Goal: Task Accomplishment & Management: Complete application form

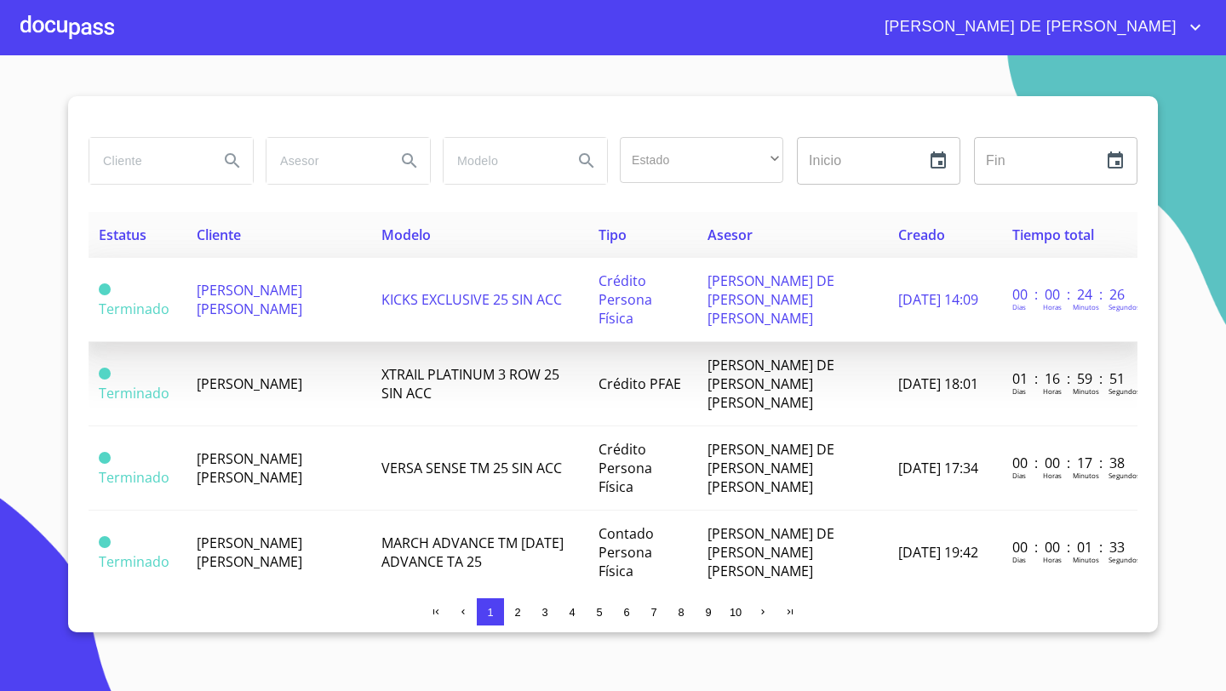
click at [230, 289] on span "[PERSON_NAME] [PERSON_NAME]" at bounding box center [250, 299] width 106 height 37
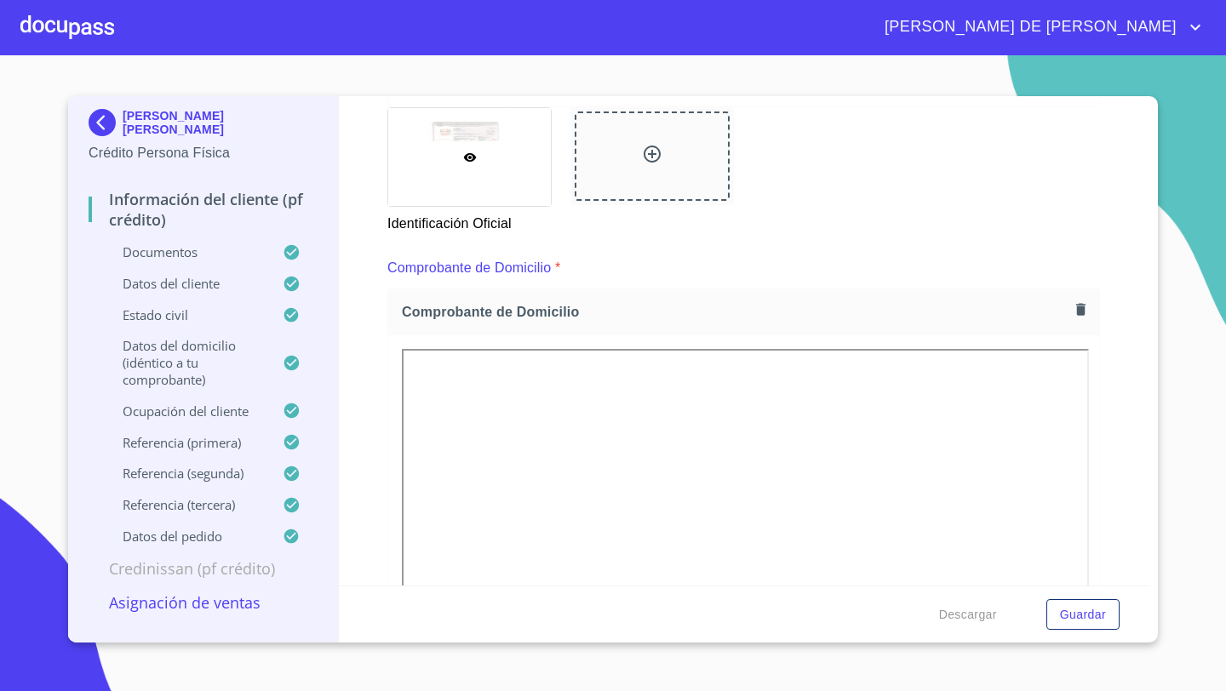
scroll to position [822, 0]
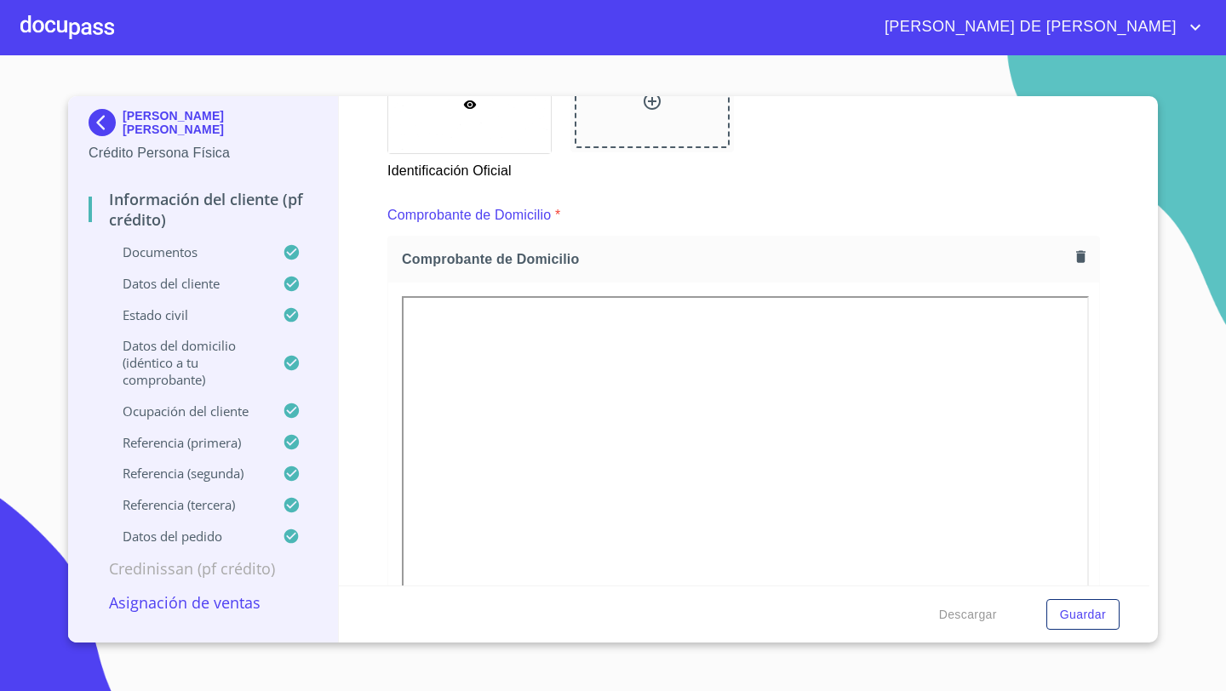
click at [1070, 260] on button "button" at bounding box center [1080, 256] width 23 height 23
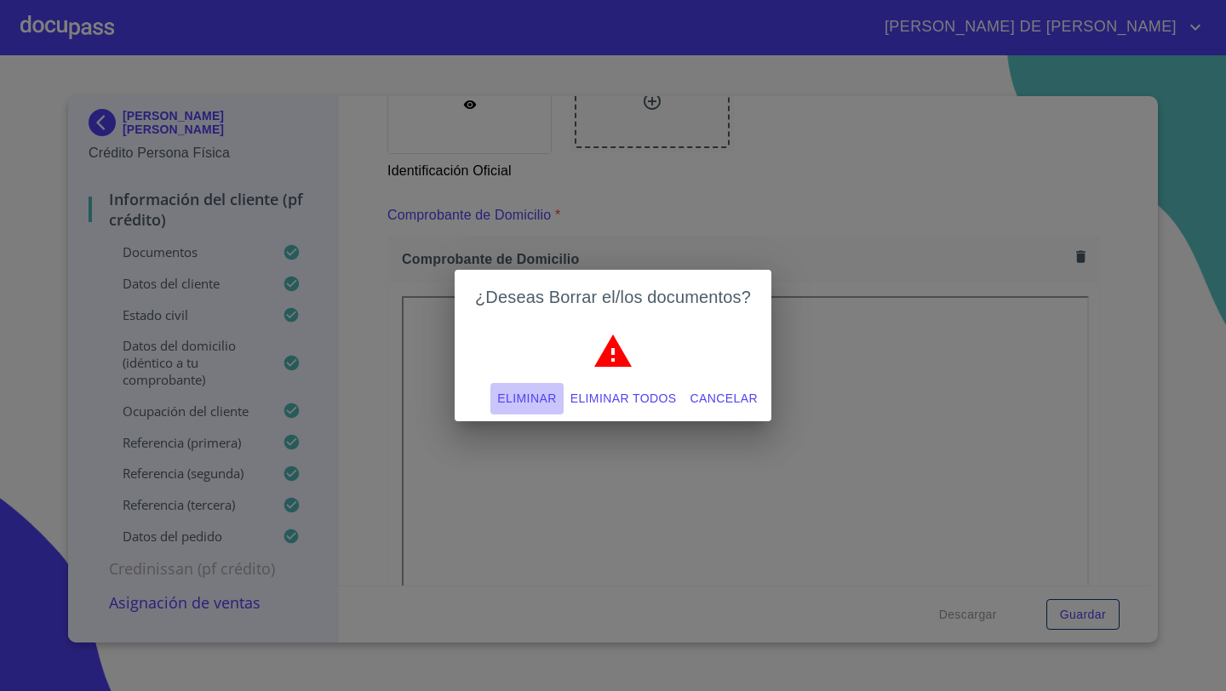
click at [523, 402] on span "Eliminar" at bounding box center [526, 398] width 59 height 21
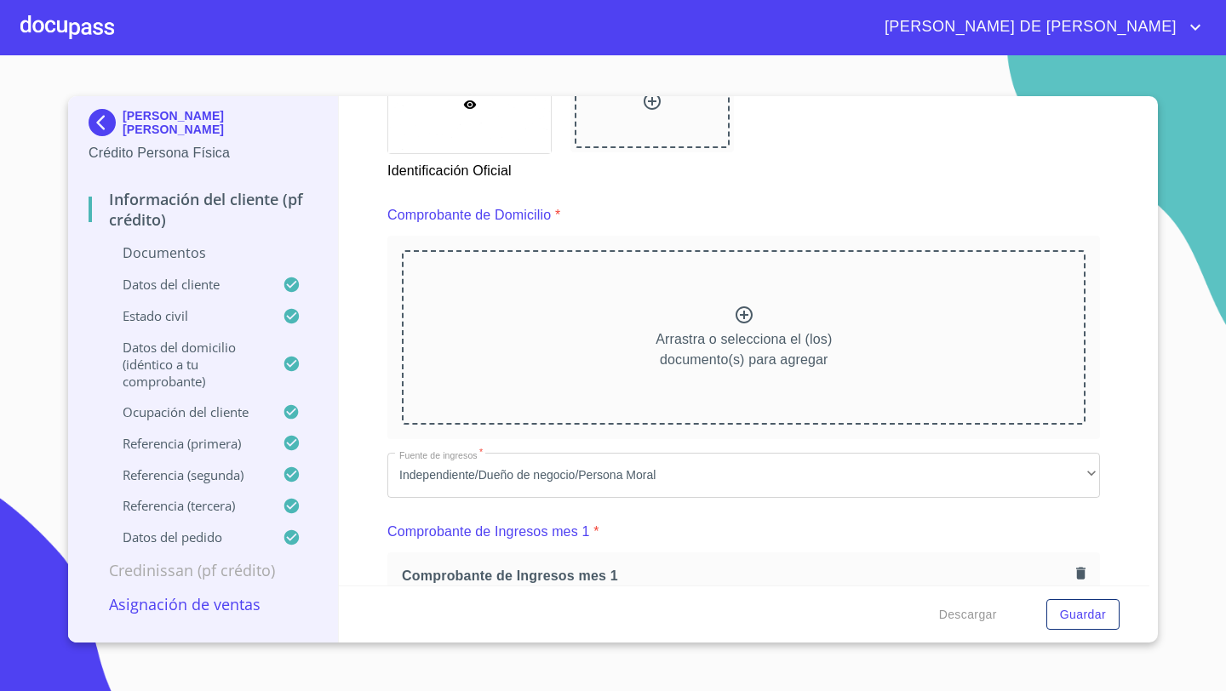
click at [693, 343] on p "Arrastra o selecciona el (los) documento(s) para agregar" at bounding box center [743, 349] width 176 height 41
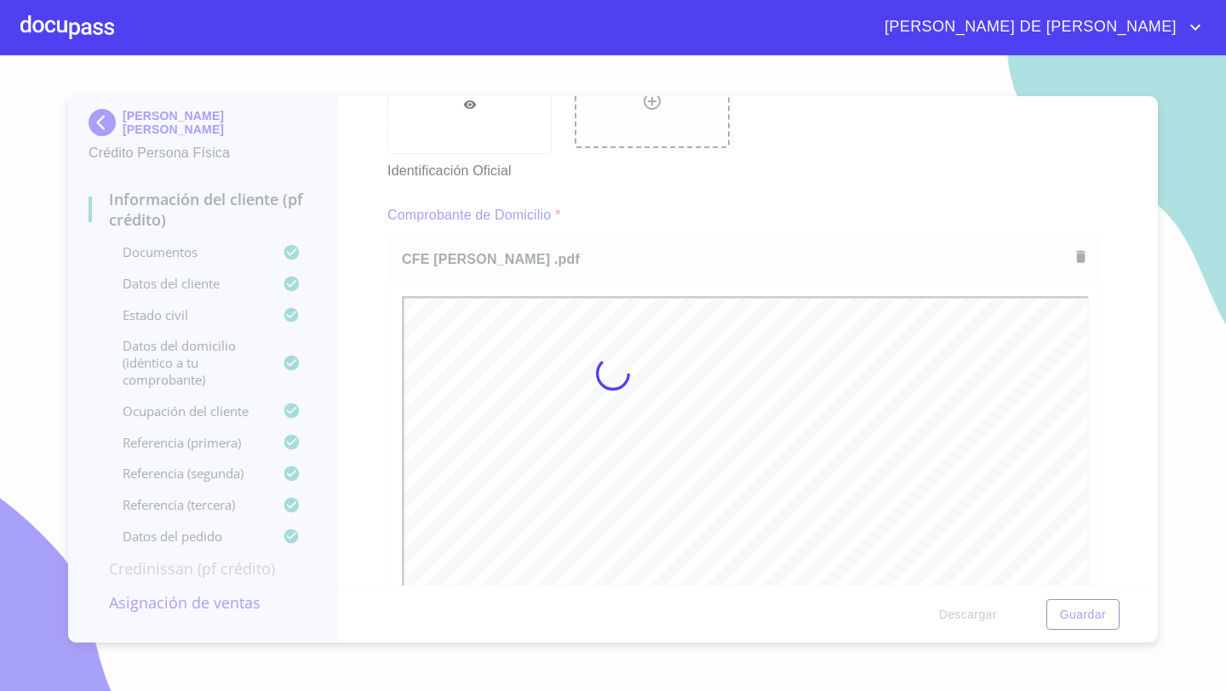
scroll to position [0, 0]
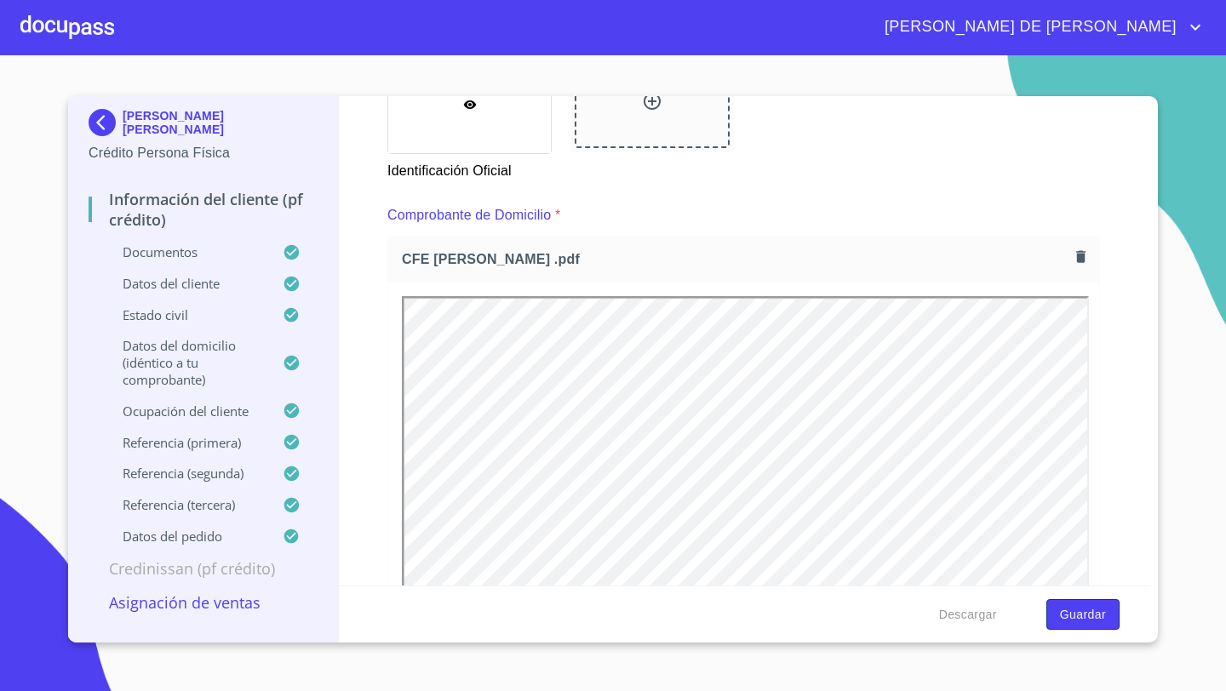
click at [1101, 614] on span "Guardar" at bounding box center [1083, 614] width 46 height 21
